Goal: Task Accomplishment & Management: Manage account settings

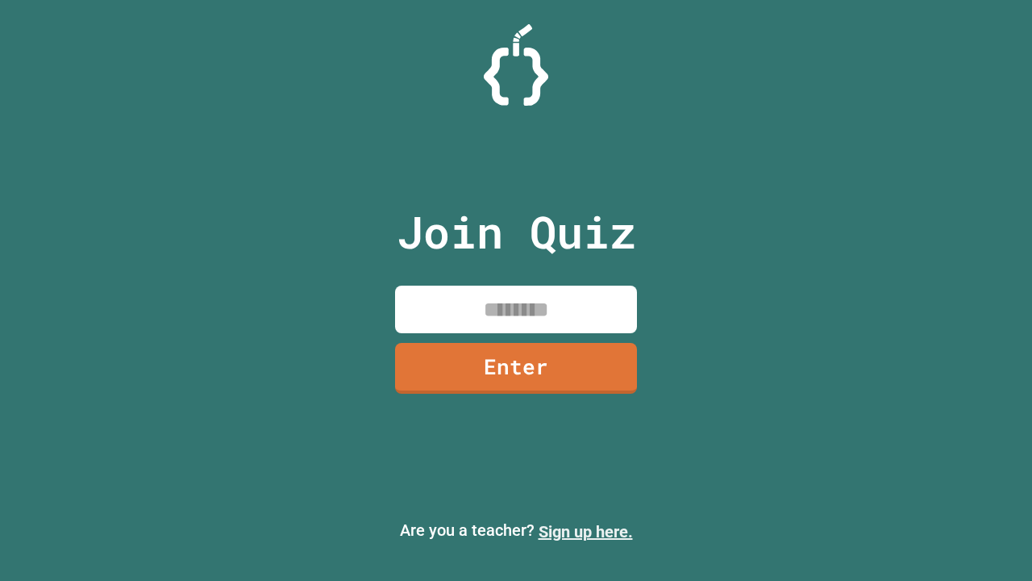
click at [586, 532] on link "Sign up here." at bounding box center [586, 531] width 94 height 19
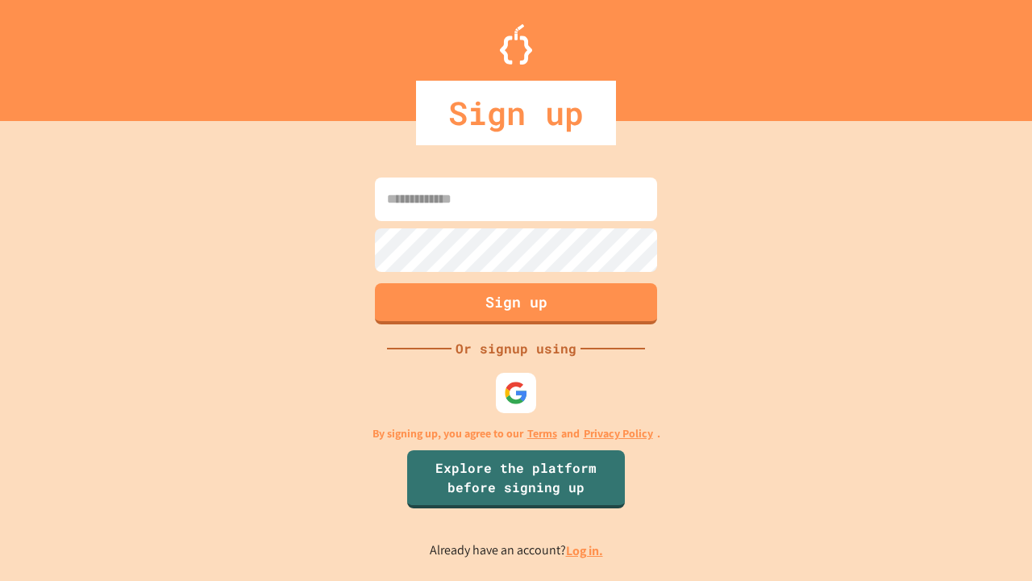
click at [586, 550] on link "Log in." at bounding box center [584, 550] width 37 height 17
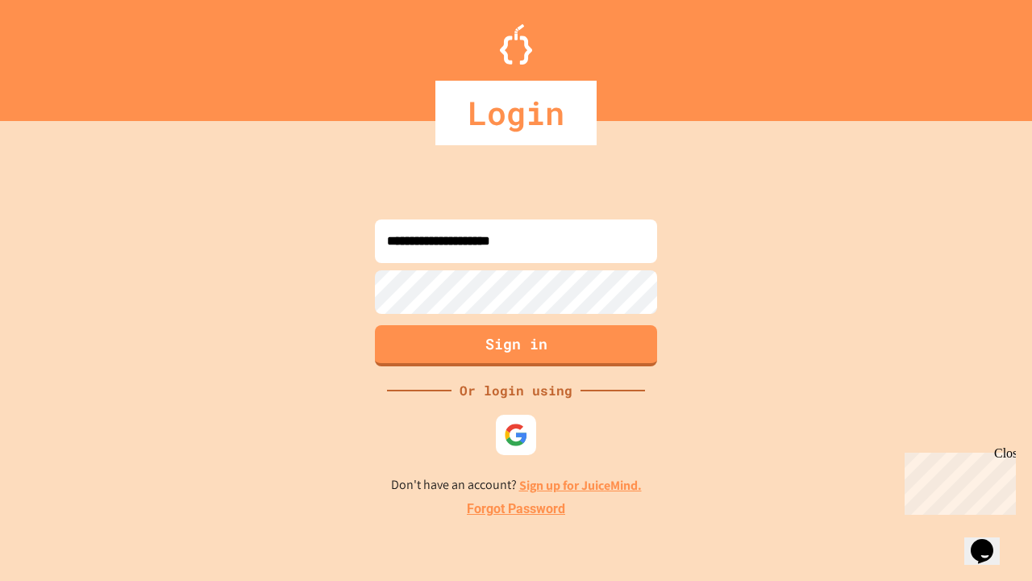
type input "**********"
